Goal: Task Accomplishment & Management: Complete application form

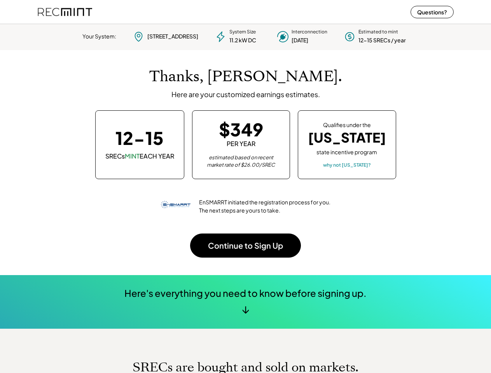
scroll to position [109, 217]
